Goal: Task Accomplishment & Management: Manage account settings

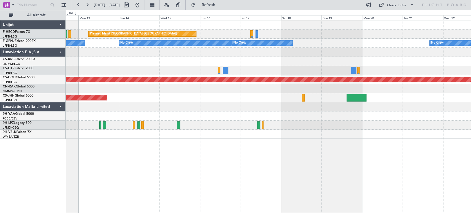
click at [68, 48] on div "Planned Maint [GEOGRAPHIC_DATA] ([GEOGRAPHIC_DATA]) No Crew No Crew No Crew No …" at bounding box center [268, 79] width 405 height 118
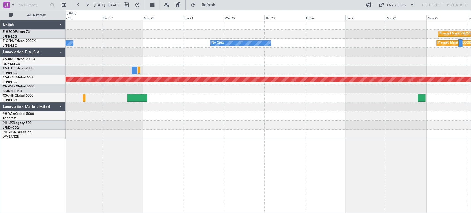
click at [46, 64] on div "Planned Maint [GEOGRAPHIC_DATA] ([GEOGRAPHIC_DATA]) Planned Maint [GEOGRAPHIC_D…" at bounding box center [235, 111] width 471 height 203
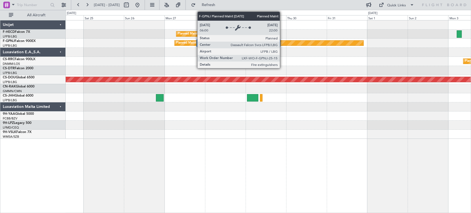
click at [201, 56] on div "Planned Maint [GEOGRAPHIC_DATA] ([GEOGRAPHIC_DATA]) Planned Maint [GEOGRAPHIC_D…" at bounding box center [268, 79] width 405 height 118
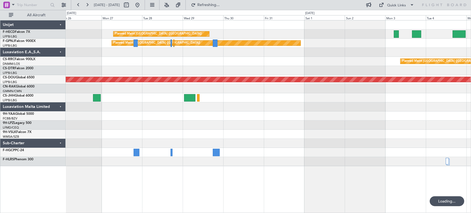
click at [102, 68] on div "Planned Maint [GEOGRAPHIC_DATA] ([GEOGRAPHIC_DATA]) Planned Maint [GEOGRAPHIC_D…" at bounding box center [268, 93] width 405 height 146
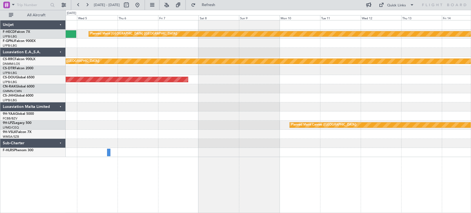
click at [0, 59] on html "[DATE] - [DATE] Refresh Quick Links All Aircraft Planned Maint [GEOGRAPHIC_DATA…" at bounding box center [235, 106] width 471 height 213
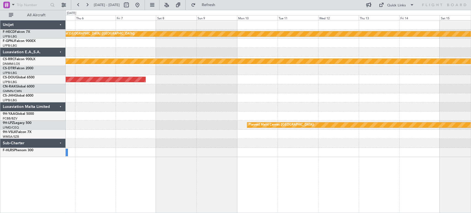
click at [31, 61] on div "Planned Maint [GEOGRAPHIC_DATA] ([GEOGRAPHIC_DATA]) Planned Maint [GEOGRAPHIC_D…" at bounding box center [235, 111] width 471 height 203
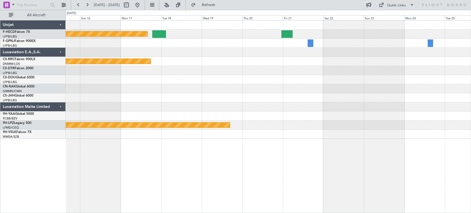
click at [340, 52] on div at bounding box center [268, 52] width 405 height 9
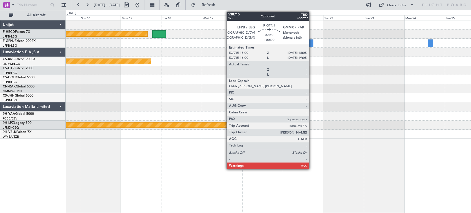
click at [311, 42] on div at bounding box center [310, 42] width 5 height 7
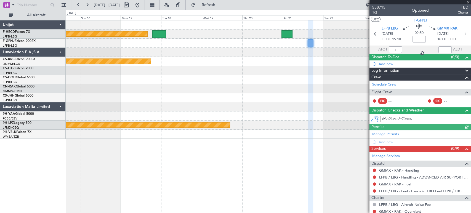
click at [380, 8] on span "538715" at bounding box center [378, 7] width 13 height 6
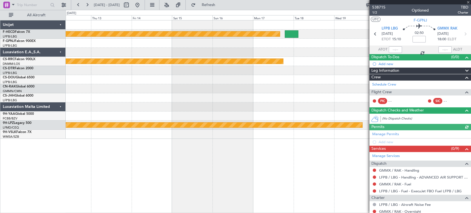
click at [324, 59] on div "Planned Maint [GEOGRAPHIC_DATA] ([GEOGRAPHIC_DATA]) Planned Maint [GEOGRAPHIC_D…" at bounding box center [268, 79] width 405 height 118
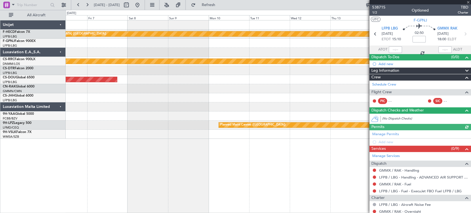
click at [332, 73] on div "Planned Maint [GEOGRAPHIC_DATA] ([GEOGRAPHIC_DATA]) Planned Maint [GEOGRAPHIC_D…" at bounding box center [268, 79] width 405 height 118
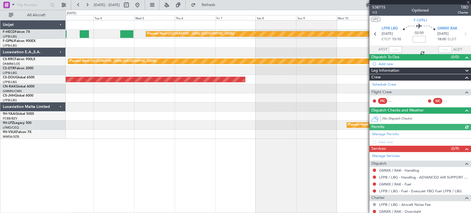
click at [328, 70] on div "Planned Maint [GEOGRAPHIC_DATA] ([GEOGRAPHIC_DATA]) Planned Maint [GEOGRAPHIC_D…" at bounding box center [268, 79] width 405 height 118
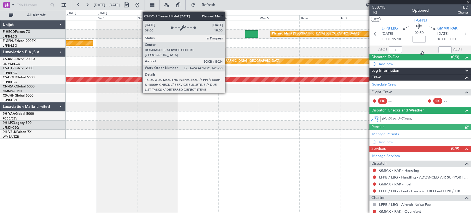
click at [266, 74] on div "Planned Maint [GEOGRAPHIC_DATA] ([GEOGRAPHIC_DATA]) Planned Maint [GEOGRAPHIC_D…" at bounding box center [268, 79] width 405 height 118
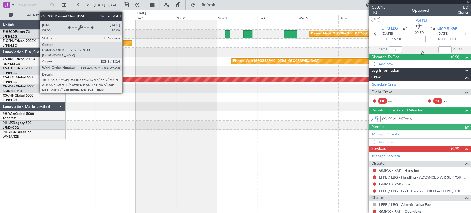
click at [239, 67] on div "Planned Maint [GEOGRAPHIC_DATA] ([GEOGRAPHIC_DATA]) Planned Maint [GEOGRAPHIC_D…" at bounding box center [268, 79] width 405 height 118
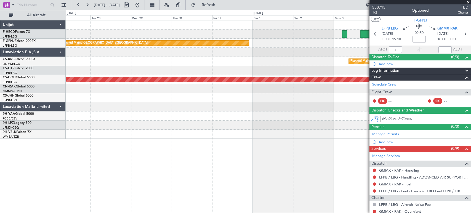
click at [263, 60] on div "Planned Maint [GEOGRAPHIC_DATA] ([GEOGRAPHIC_DATA])" at bounding box center [268, 61] width 405 height 9
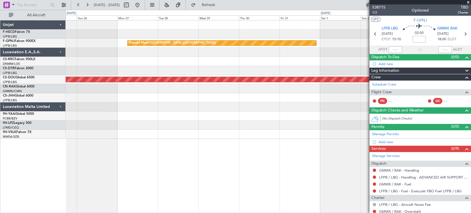
click at [289, 63] on div "Planned Maint [GEOGRAPHIC_DATA] ([GEOGRAPHIC_DATA]) Planned Maint [GEOGRAPHIC_D…" at bounding box center [268, 79] width 405 height 118
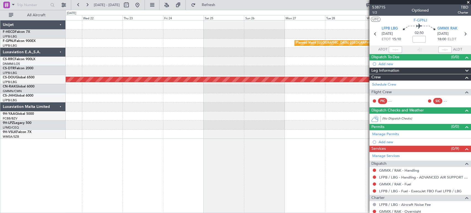
click at [195, 59] on div at bounding box center [268, 61] width 405 height 9
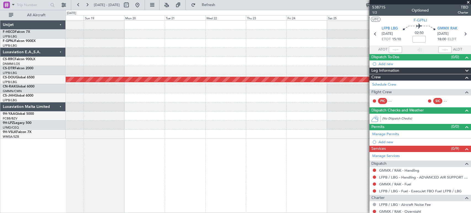
click at [303, 43] on div "Planned Maint [GEOGRAPHIC_DATA] ([GEOGRAPHIC_DATA]) No Crew Planned Maint [GEOG…" at bounding box center [268, 79] width 405 height 118
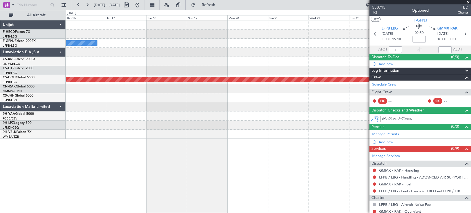
click at [271, 43] on div "No Crew Planned Maint [GEOGRAPHIC_DATA] ([GEOGRAPHIC_DATA])" at bounding box center [268, 43] width 405 height 9
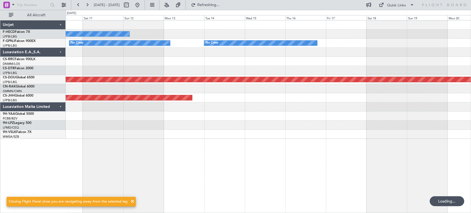
click at [316, 39] on div "No Crew No Crew No Crew Planned Maint [GEOGRAPHIC_DATA] ([GEOGRAPHIC_DATA]) Pla…" at bounding box center [268, 79] width 405 height 118
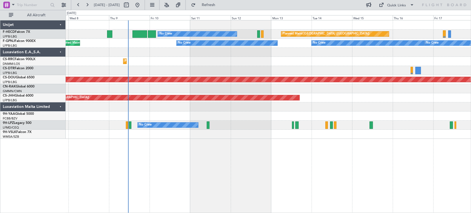
click at [218, 43] on div "No Crew No Crew No Crew Unplanned Maint [GEOGRAPHIC_DATA] ([GEOGRAPHIC_DATA]) U…" at bounding box center [268, 43] width 405 height 9
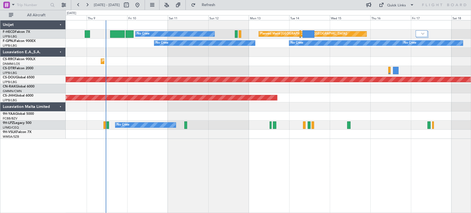
click at [200, 73] on div "Planned Maint [GEOGRAPHIC_DATA] ([GEOGRAPHIC_DATA]) No Crew No Crew No Crew No …" at bounding box center [268, 79] width 405 height 118
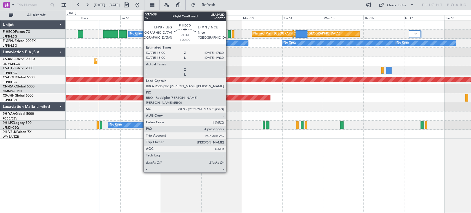
click at [228, 35] on div at bounding box center [229, 33] width 3 height 7
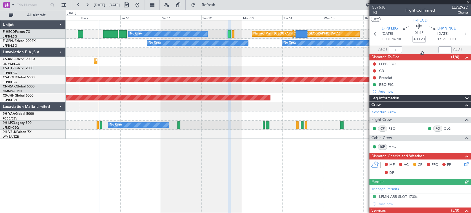
click at [382, 7] on span "537638" at bounding box center [378, 7] width 13 height 6
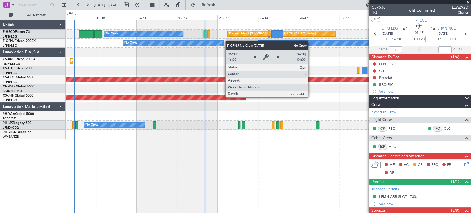
click at [151, 52] on div "Planned Maint [GEOGRAPHIC_DATA] ([GEOGRAPHIC_DATA]) No Crew No Crew No Crew No …" at bounding box center [268, 79] width 405 height 118
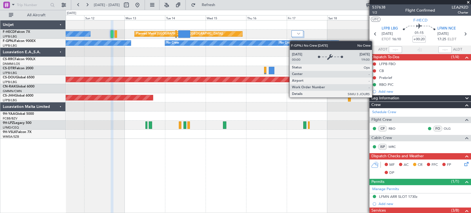
click at [136, 40] on div "No Crew No Crew No Crew No Crew" at bounding box center [268, 43] width 405 height 9
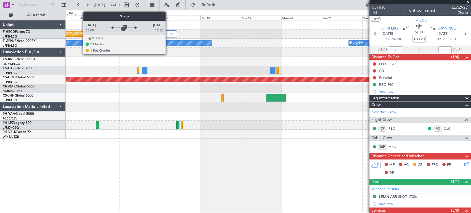
click at [167, 31] on div at bounding box center [170, 33] width 12 height 7
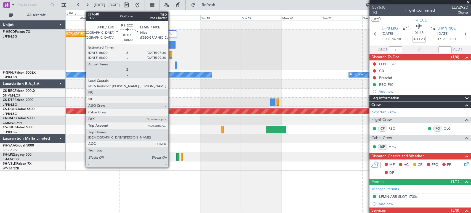
click at [171, 56] on div at bounding box center [170, 54] width 3 height 7
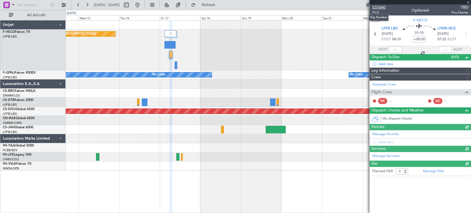
click at [383, 8] on span "537640" at bounding box center [378, 7] width 13 height 6
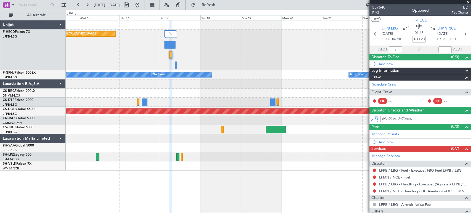
click at [317, 28] on div "Planned Maint [GEOGRAPHIC_DATA] ([GEOGRAPHIC_DATA]) No Crew No Crew No Crew No …" at bounding box center [268, 95] width 405 height 150
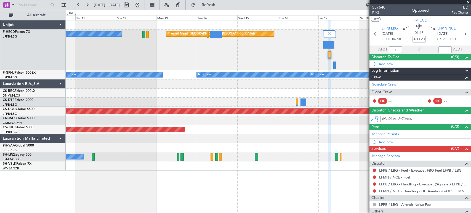
click at [202, 38] on div "Planned Maint [GEOGRAPHIC_DATA] ([GEOGRAPHIC_DATA]) No Crew" at bounding box center [268, 50] width 405 height 41
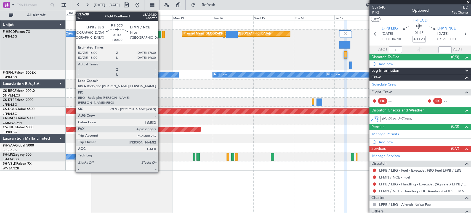
click at [161, 33] on div at bounding box center [159, 34] width 3 height 7
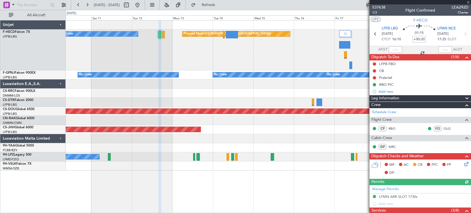
scroll to position [122, 0]
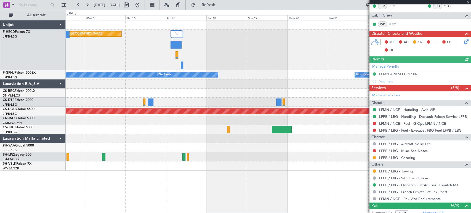
click at [42, 87] on div "Planned Maint [GEOGRAPHIC_DATA] ([GEOGRAPHIC_DATA]) No Crew No Crew No Crew No …" at bounding box center [235, 111] width 471 height 203
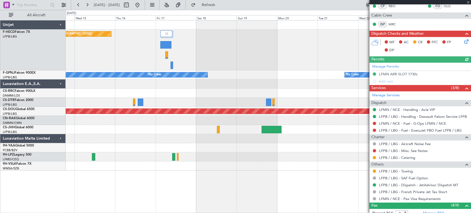
click at [118, 63] on div "Planned Maint [GEOGRAPHIC_DATA] ([GEOGRAPHIC_DATA])" at bounding box center [268, 50] width 405 height 41
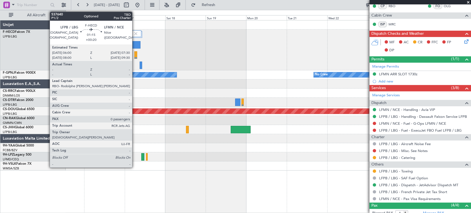
click at [135, 55] on div at bounding box center [135, 54] width 3 height 7
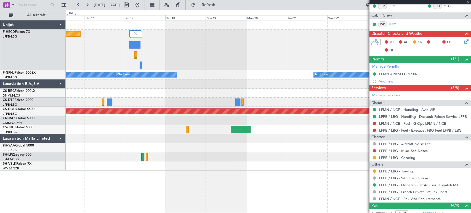
type input "0"
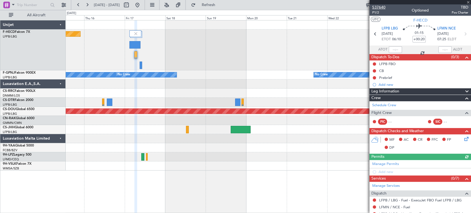
click at [378, 8] on span "537640" at bounding box center [378, 7] width 13 height 6
click at [298, 49] on div "Planned Maint [GEOGRAPHIC_DATA] ([GEOGRAPHIC_DATA]) Planned Maint [GEOGRAPHIC_D…" at bounding box center [268, 50] width 405 height 41
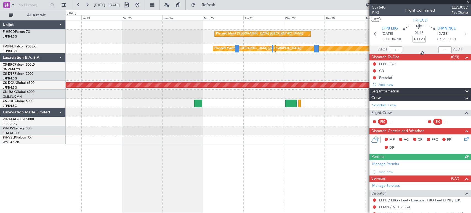
click at [137, 48] on div "Planned Maint [GEOGRAPHIC_DATA] ([GEOGRAPHIC_DATA]) Planned Maint [GEOGRAPHIC_D…" at bounding box center [268, 82] width 405 height 124
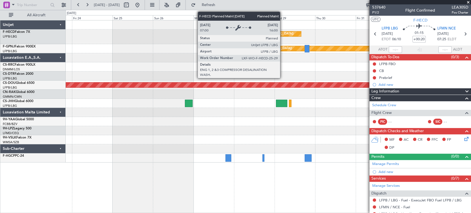
click at [106, 39] on div "Planned Maint [GEOGRAPHIC_DATA] ([GEOGRAPHIC_DATA]) Planned Maint [GEOGRAPHIC_D…" at bounding box center [268, 37] width 405 height 15
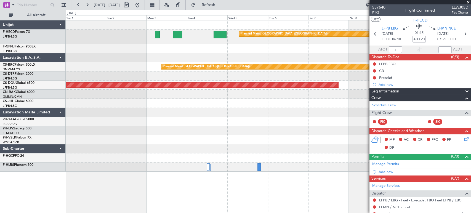
click at [110, 45] on div "Planned Maint [GEOGRAPHIC_DATA] ([GEOGRAPHIC_DATA]) Planned Maint [GEOGRAPHIC_D…" at bounding box center [268, 95] width 405 height 151
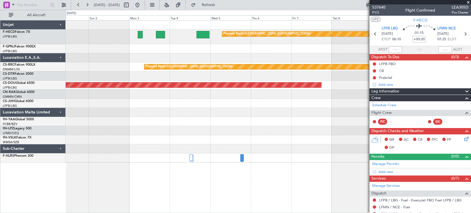
click at [336, 27] on div "Planned Maint [GEOGRAPHIC_DATA] ([GEOGRAPHIC_DATA]) Planned Maint [GEOGRAPHIC_D…" at bounding box center [268, 91] width 405 height 142
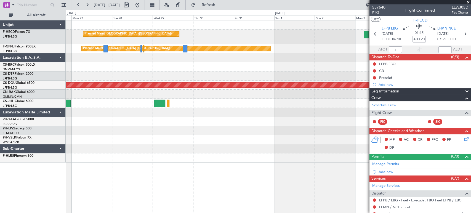
click at [336, 23] on div "Planned Maint [GEOGRAPHIC_DATA] ([GEOGRAPHIC_DATA]) Planned Maint [GEOGRAPHIC_D…" at bounding box center [268, 91] width 405 height 142
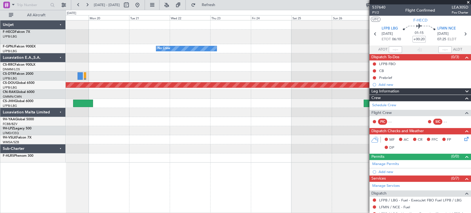
click at [288, 29] on div "Planned Maint [GEOGRAPHIC_DATA] ([GEOGRAPHIC_DATA]) Planned Maint [GEOGRAPHIC_D…" at bounding box center [268, 91] width 405 height 142
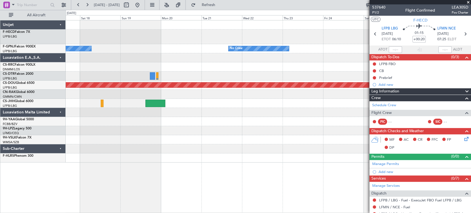
click at [232, 34] on div "Planned Maint [GEOGRAPHIC_DATA] ([GEOGRAPHIC_DATA]) Planned Maint [GEOGRAPHIC_D…" at bounding box center [268, 37] width 405 height 15
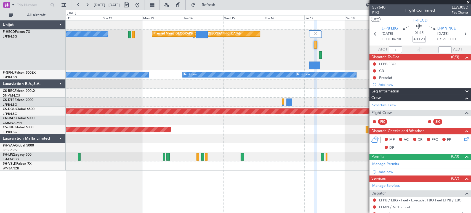
click at [191, 42] on div "Planned Maint [GEOGRAPHIC_DATA] ([GEOGRAPHIC_DATA]) No Crew" at bounding box center [268, 50] width 405 height 41
click at [128, 60] on div "No Crew Planned Maint [GEOGRAPHIC_DATA] ([GEOGRAPHIC_DATA])" at bounding box center [268, 50] width 405 height 41
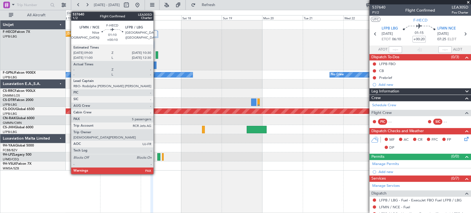
click at [156, 54] on div at bounding box center [157, 54] width 3 height 7
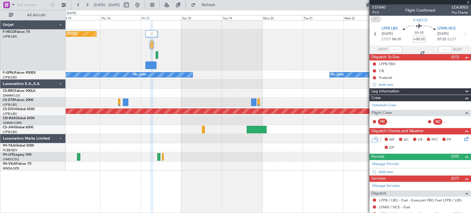
type input "+00:10"
type input "5"
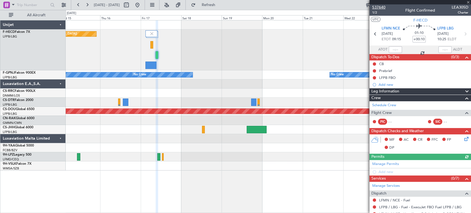
click at [377, 7] on span "537640" at bounding box center [378, 7] width 13 height 6
click at [138, 130] on div "Planned Maint [GEOGRAPHIC_DATA] ([GEOGRAPHIC_DATA])" at bounding box center [268, 129] width 405 height 9
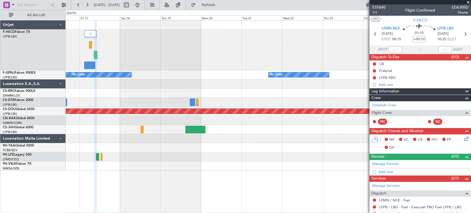
click at [315, 48] on div "Planned Maint [GEOGRAPHIC_DATA] ([GEOGRAPHIC_DATA]) Planned Maint [GEOGRAPHIC_D…" at bounding box center [268, 50] width 405 height 41
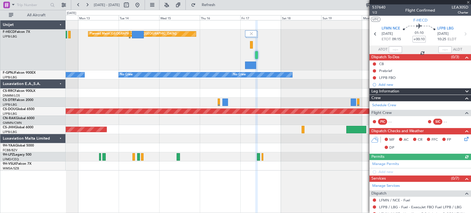
click at [81, 48] on div "Planned Maint [GEOGRAPHIC_DATA] ([GEOGRAPHIC_DATA]) No Crew" at bounding box center [268, 50] width 405 height 41
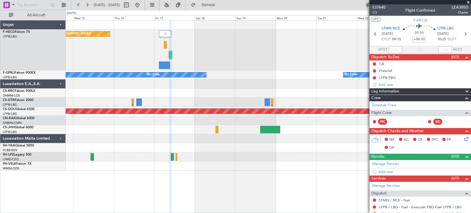
click at [344, 60] on div "Planned Maint [GEOGRAPHIC_DATA] ([GEOGRAPHIC_DATA]) Planned Maint [GEOGRAPHIC_D…" at bounding box center [268, 50] width 405 height 41
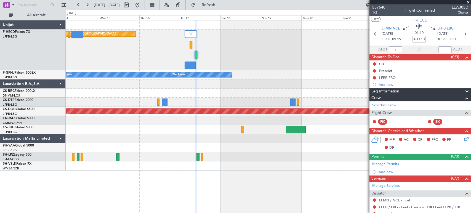
click at [208, 96] on div at bounding box center [268, 93] width 405 height 9
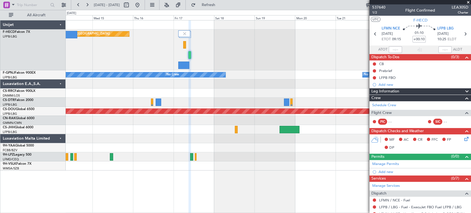
click at [251, 59] on div "Planned Maint [GEOGRAPHIC_DATA] ([GEOGRAPHIC_DATA]) No Crew" at bounding box center [268, 50] width 405 height 41
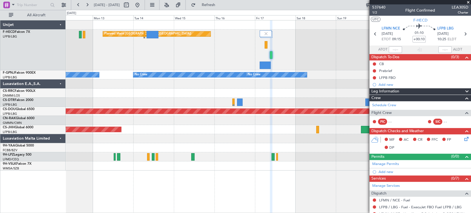
click at [212, 58] on div "Planned Maint [GEOGRAPHIC_DATA] ([GEOGRAPHIC_DATA]) No Crew" at bounding box center [268, 50] width 405 height 41
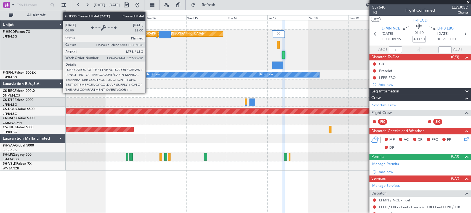
click at [148, 32] on div "Planned Maint [GEOGRAPHIC_DATA] ([GEOGRAPHIC_DATA])" at bounding box center [160, 34] width 87 height 8
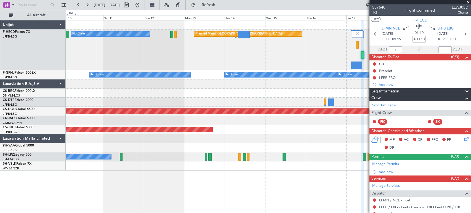
click at [245, 54] on div "No Crew Planned Maint [GEOGRAPHIC_DATA] ([GEOGRAPHIC_DATA])" at bounding box center [268, 50] width 405 height 41
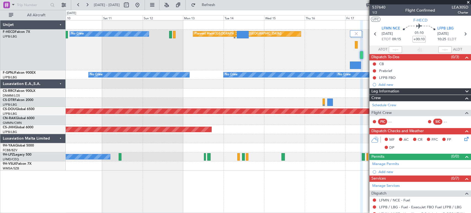
click at [192, 62] on div "No Crew Planned Maint [GEOGRAPHIC_DATA] ([GEOGRAPHIC_DATA])" at bounding box center [268, 50] width 405 height 41
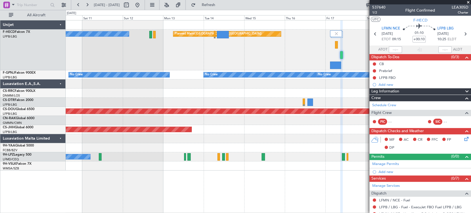
click at [183, 63] on div "No Crew Planned Maint [GEOGRAPHIC_DATA] ([GEOGRAPHIC_DATA])" at bounding box center [268, 50] width 405 height 41
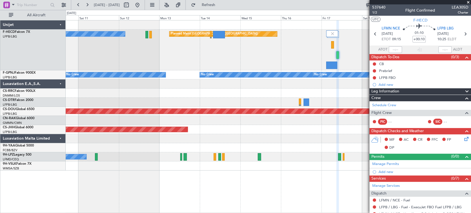
click at [193, 61] on div "No Crew Planned Maint [GEOGRAPHIC_DATA] ([GEOGRAPHIC_DATA])" at bounding box center [268, 50] width 405 height 41
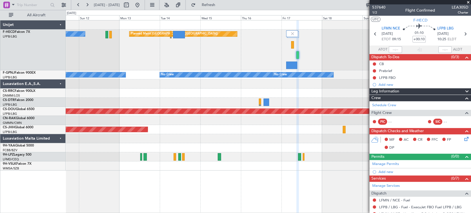
click at [225, 51] on div "Planned Maint [GEOGRAPHIC_DATA] ([GEOGRAPHIC_DATA]) No Crew" at bounding box center [268, 50] width 405 height 41
click at [195, 59] on div "Planned Maint [GEOGRAPHIC_DATA] ([GEOGRAPHIC_DATA]) No Crew" at bounding box center [268, 50] width 405 height 41
